Goal: Information Seeking & Learning: Find specific fact

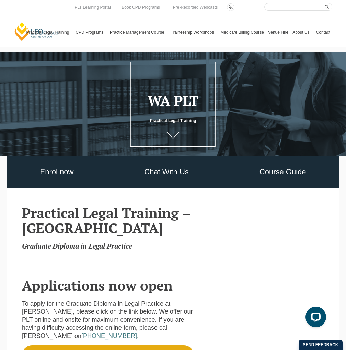
click at [296, 7] on input "Search here" at bounding box center [299, 7] width 68 height 8
type input "edith cowan"
click at [325, 3] on button "submit" at bounding box center [329, 7] width 8 height 8
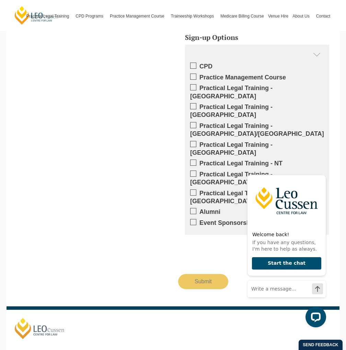
scroll to position [645, 0]
